Goal: Task Accomplishment & Management: Manage account settings

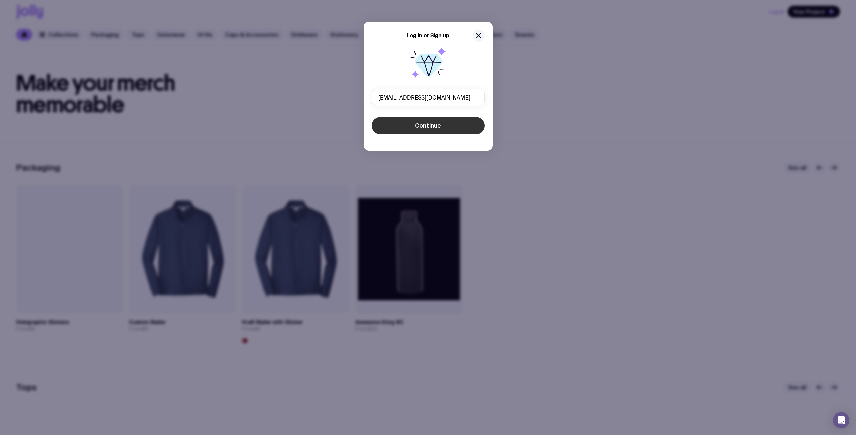
type input "[EMAIL_ADDRESS][DOMAIN_NAME]"
click at [422, 133] on button "Continue" at bounding box center [428, 125] width 113 height 17
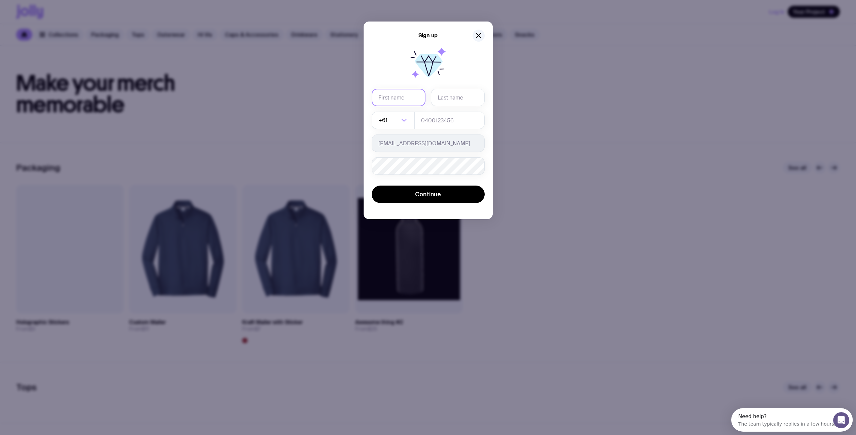
click at [402, 103] on input "text" at bounding box center [399, 97] width 54 height 17
type input "Serhii"
type input "Brykov"
type input "0664130449"
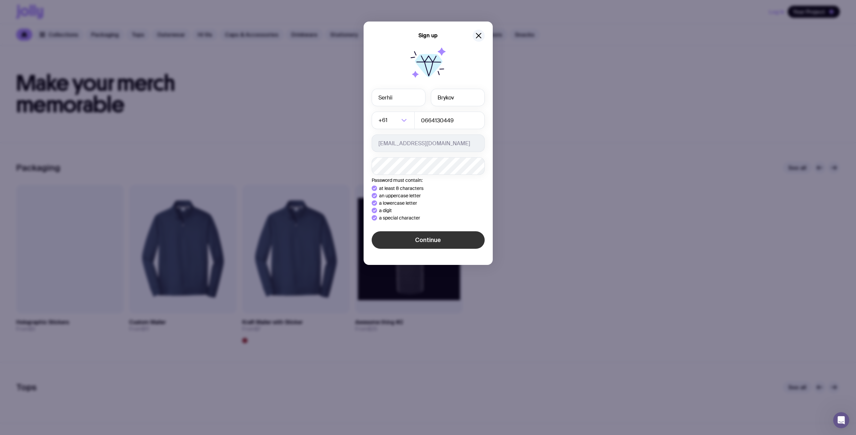
click at [395, 239] on div "Sign up [PERSON_NAME] +61 Loading... 0664130449 [EMAIL_ADDRESS][DOMAIN_NAME] Pa…" at bounding box center [428, 143] width 129 height 243
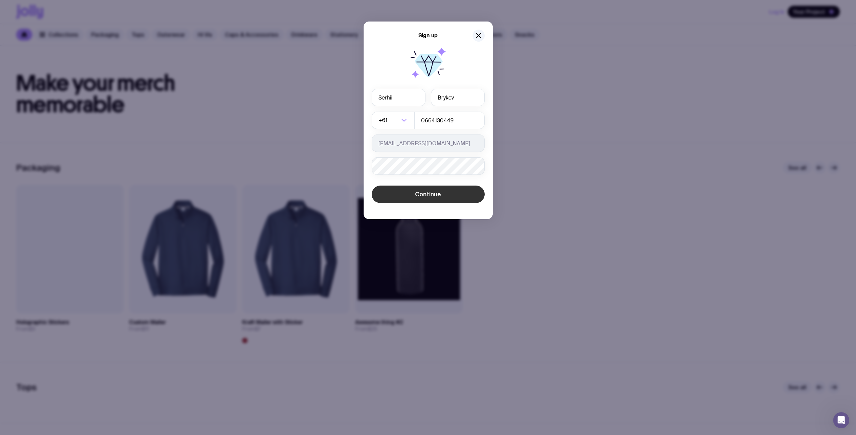
click at [422, 192] on span "Continue" at bounding box center [428, 194] width 26 height 8
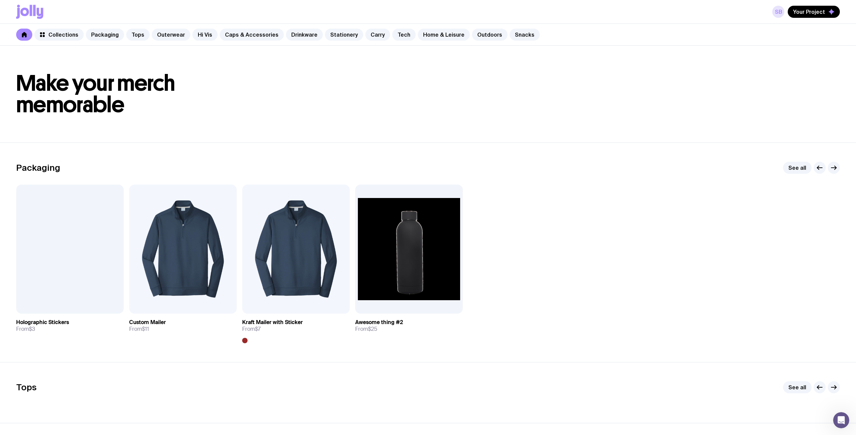
click at [777, 11] on link "SB" at bounding box center [778, 12] width 12 height 12
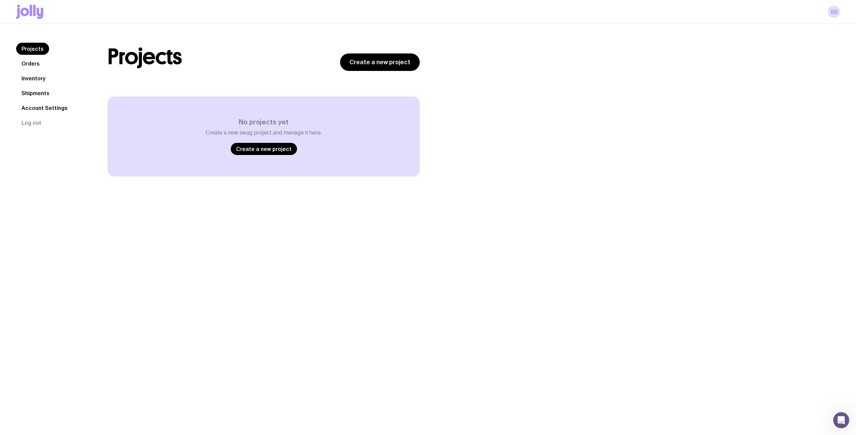
click at [29, 63] on link "Orders" at bounding box center [30, 64] width 29 height 12
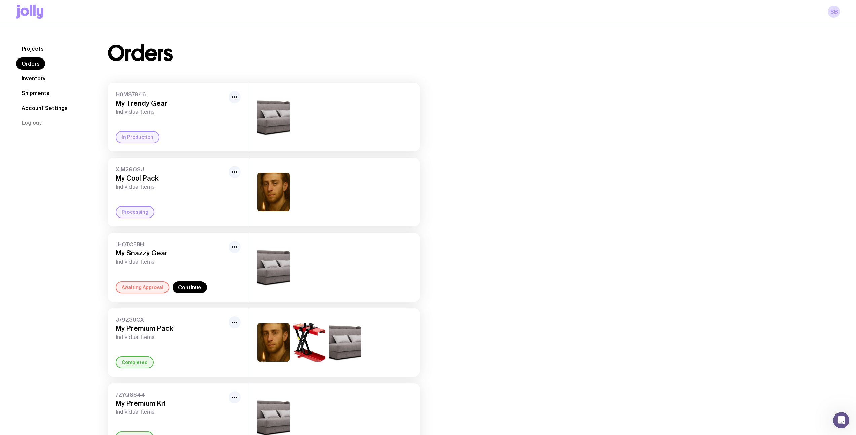
click at [32, 46] on link "Projects" at bounding box center [32, 49] width 33 height 12
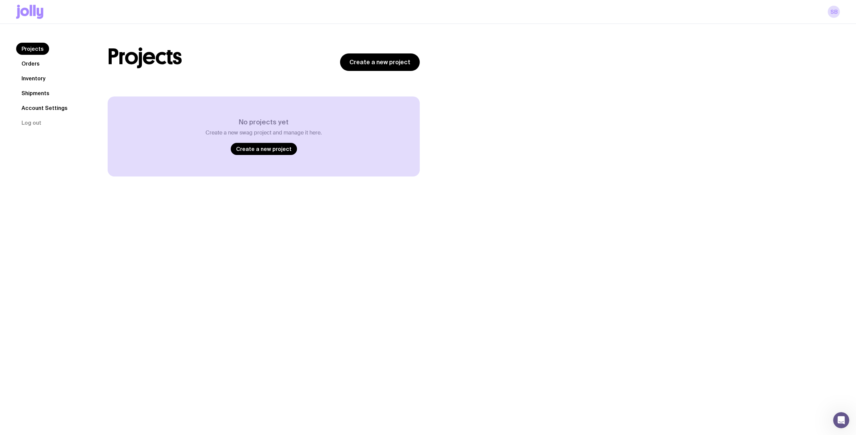
click at [27, 64] on link "Orders" at bounding box center [30, 64] width 29 height 12
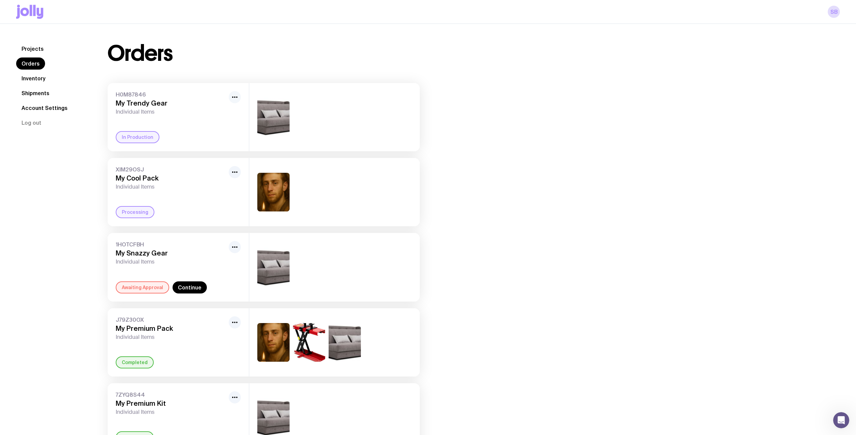
click at [230, 99] on button "button" at bounding box center [235, 97] width 12 height 12
click at [208, 115] on button "Rename" at bounding box center [219, 112] width 32 height 7
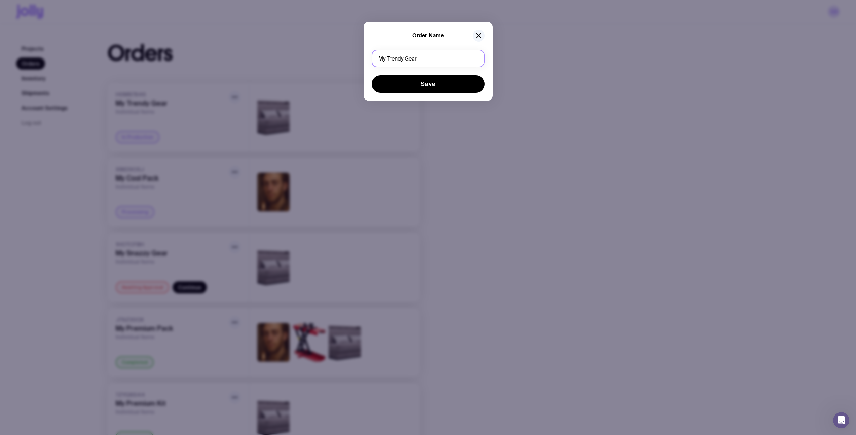
click at [431, 62] on input "My Trendy Gear" at bounding box center [428, 58] width 113 height 17
click at [430, 55] on input "My Trendy Gear" at bounding box center [428, 58] width 113 height 17
type input "My Trendy Gear1111"
click at [413, 85] on button "Save" at bounding box center [428, 83] width 113 height 17
click at [479, 34] on icon "button" at bounding box center [479, 36] width 8 height 8
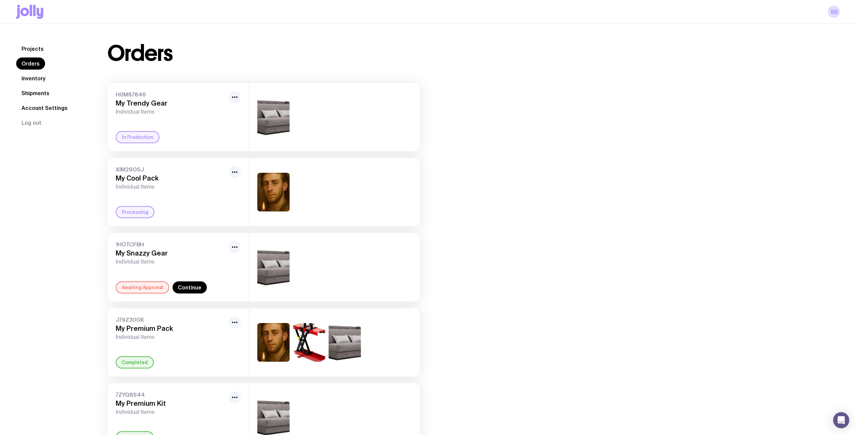
click at [132, 94] on span "H0M87846" at bounding box center [171, 94] width 110 height 7
copy span "H0M87846"
